Goal: Find specific fact: Find specific fact

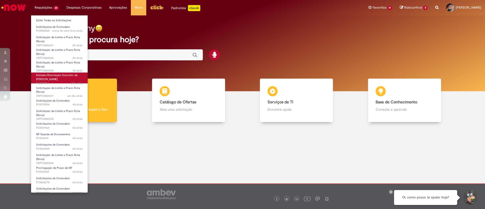
click at [72, 80] on link "Emissão/Devolução Encontro de Contas Fornecedor 20h atrás 20 horas atrás R13577…" at bounding box center [59, 77] width 57 height 11
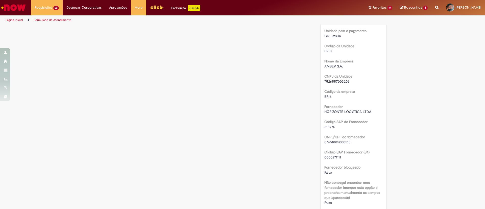
scroll to position [265, 0]
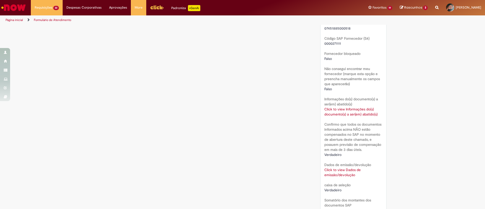
click at [336, 116] on div "Click to view Informações do(s) documento(s) a ser(em) abatido(s) Click to view…" at bounding box center [353, 112] width 58 height 10
click at [343, 175] on link "Click to view Dados de emissão/devolução" at bounding box center [342, 172] width 36 height 10
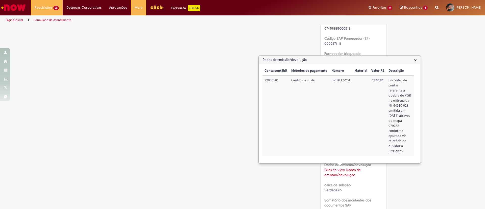
click at [342, 78] on td "BRB2LLG2S1" at bounding box center [340, 115] width 23 height 80
copy td "BRB2LLG2S1"
